Goal: Information Seeking & Learning: Find specific page/section

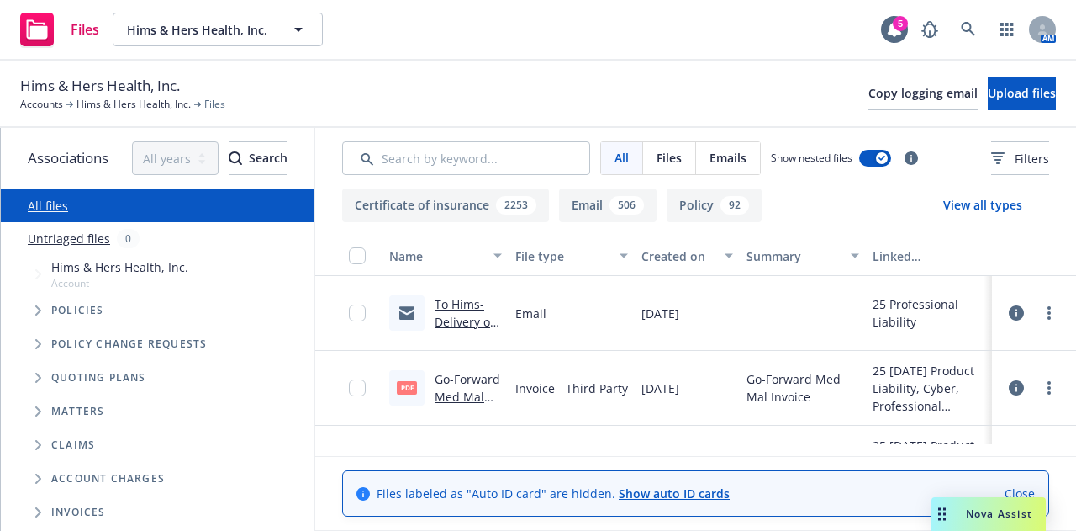
click at [249, 87] on div "Hims & Hers Health, Inc. Accounts Hims & Hers Health, Inc. Files Copy logging e…" at bounding box center [538, 93] width 1036 height 37
click at [106, 100] on link "Hims & Hers Health, Inc." at bounding box center [134, 104] width 114 height 15
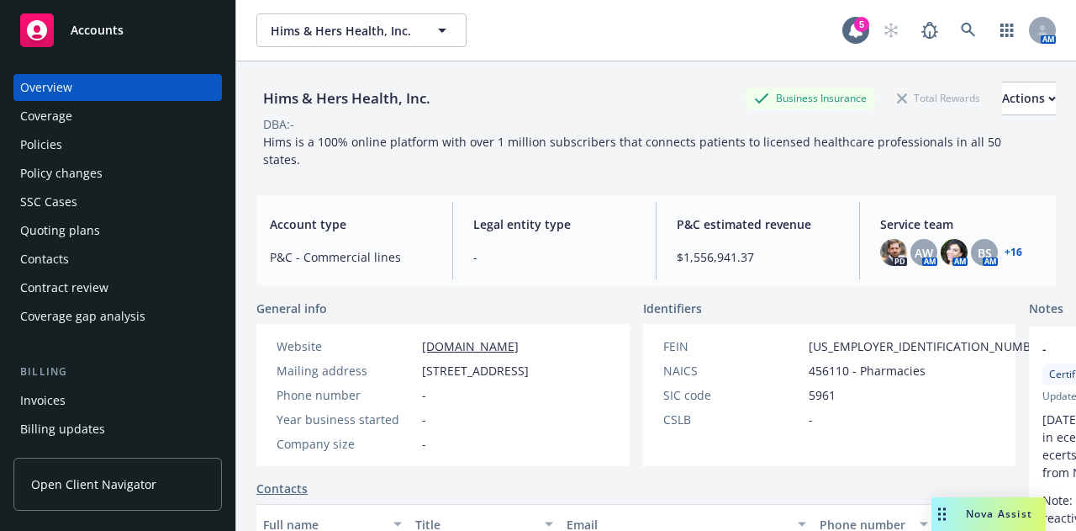
click at [131, 150] on div "Policies" at bounding box center [117, 144] width 195 height 27
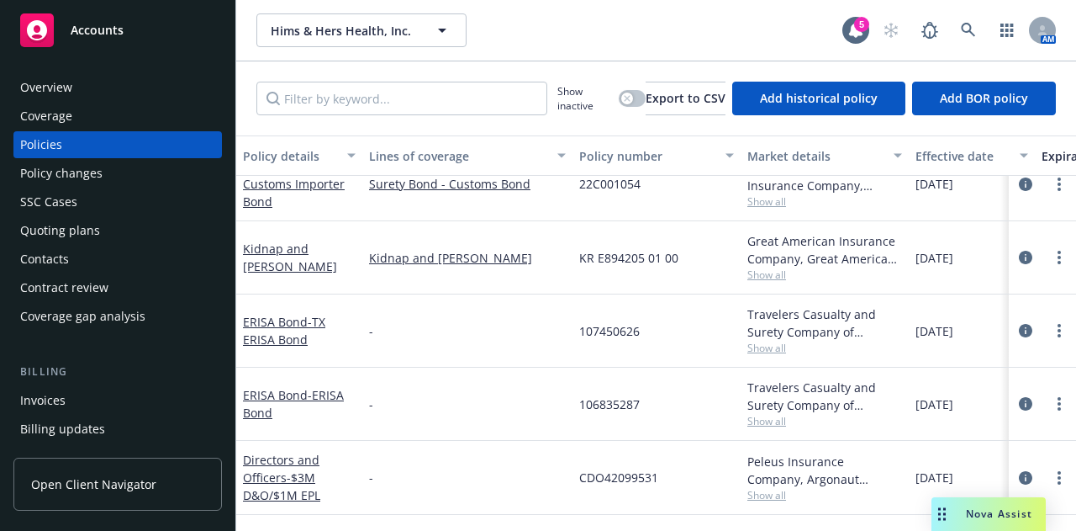
scroll to position [2943, 0]
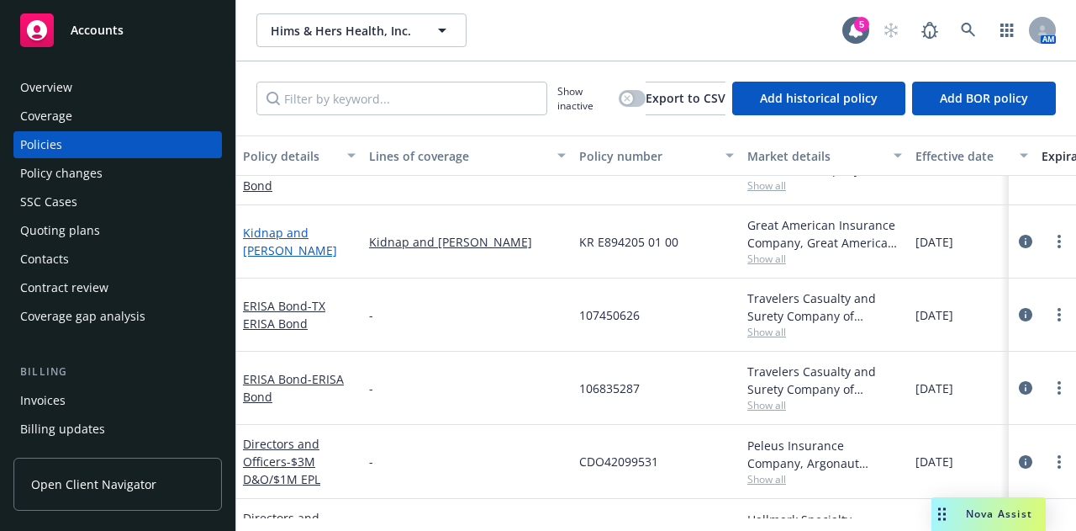
click at [296, 235] on link "Kidnap and [PERSON_NAME]" at bounding box center [290, 241] width 94 height 34
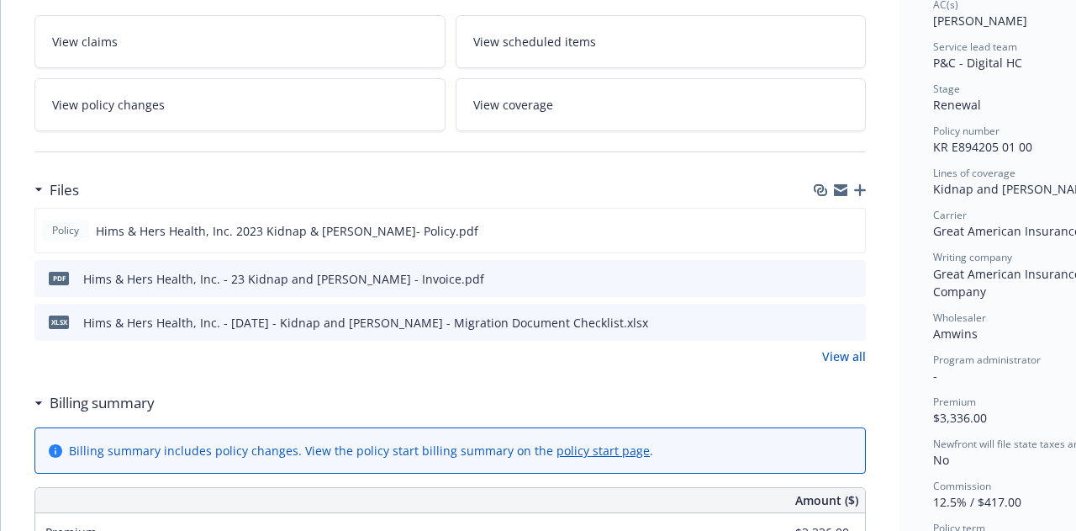
scroll to position [336, 0]
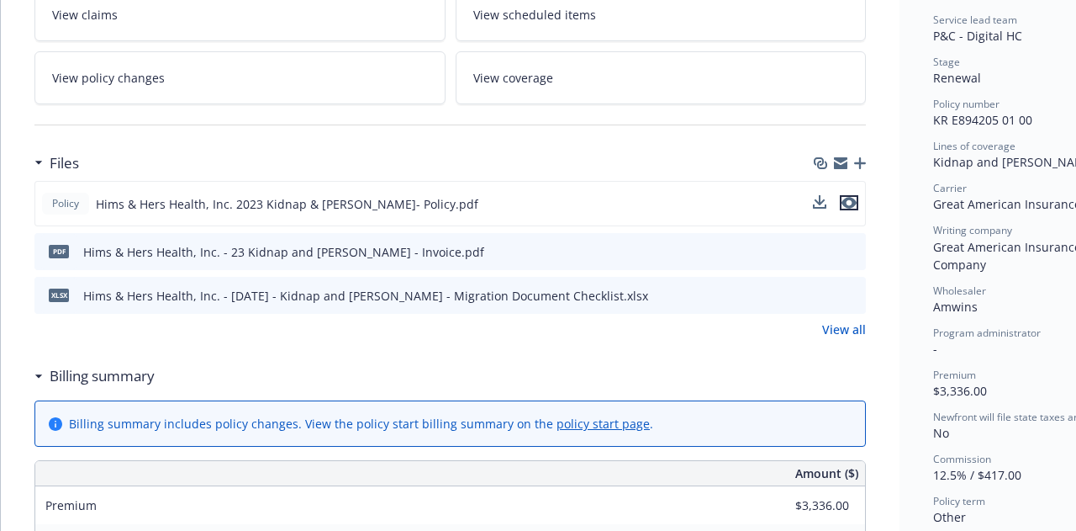
click at [851, 197] on icon "preview file" at bounding box center [849, 203] width 15 height 12
